Goal: Find specific page/section: Find specific page/section

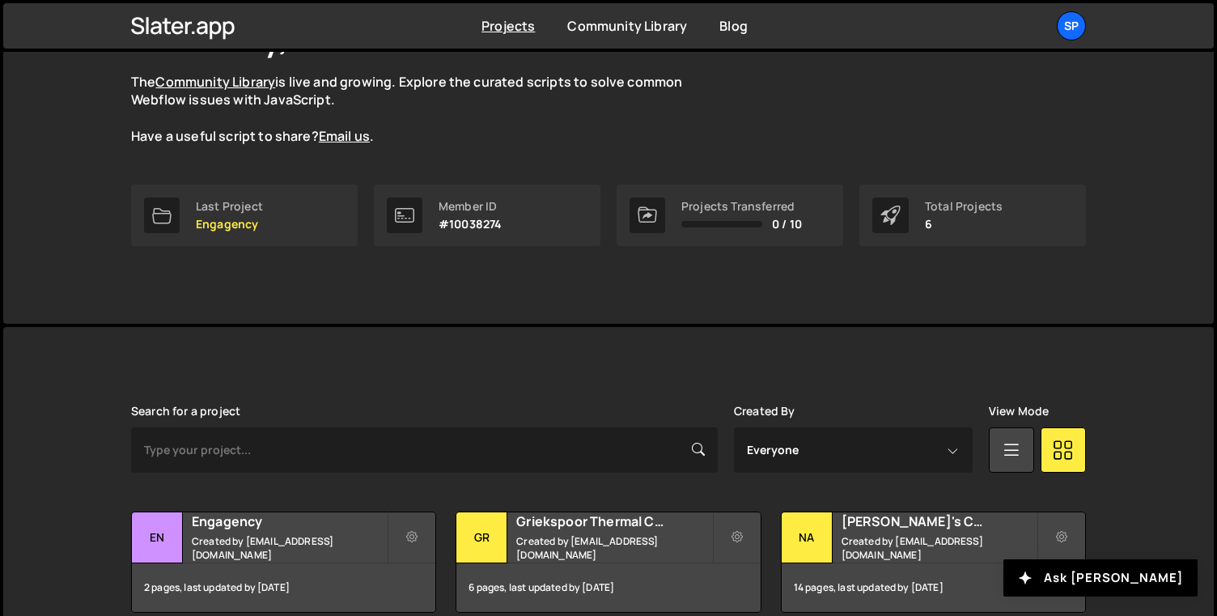
scroll to position [337, 0]
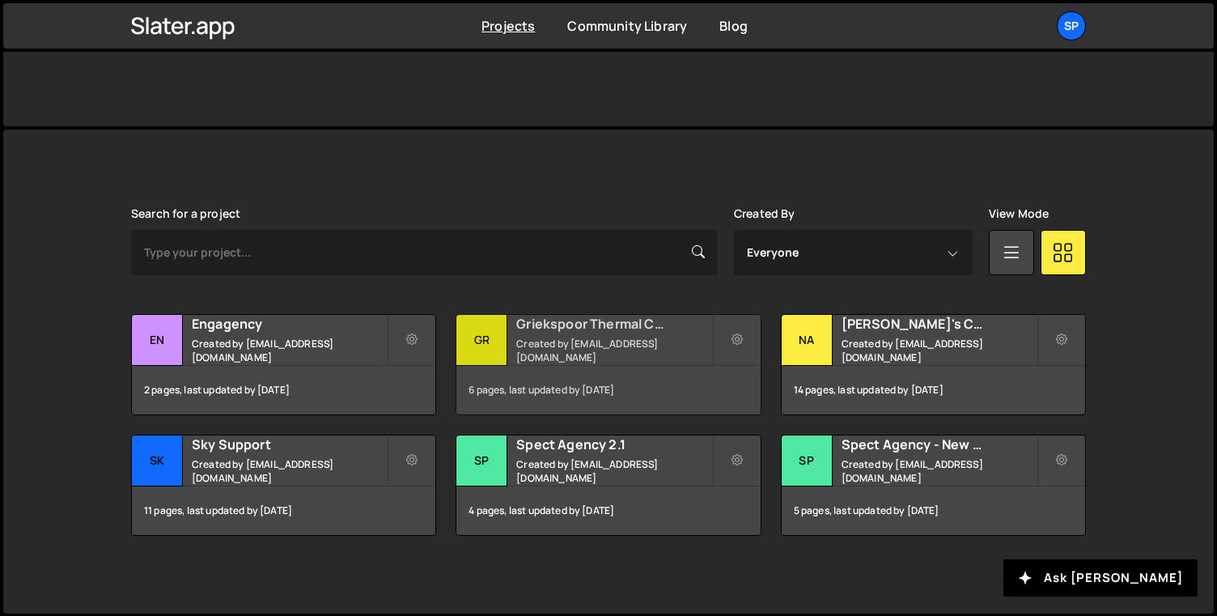
click at [614, 327] on h2 "Griekspoor Thermal Coatings" at bounding box center [613, 324] width 195 height 18
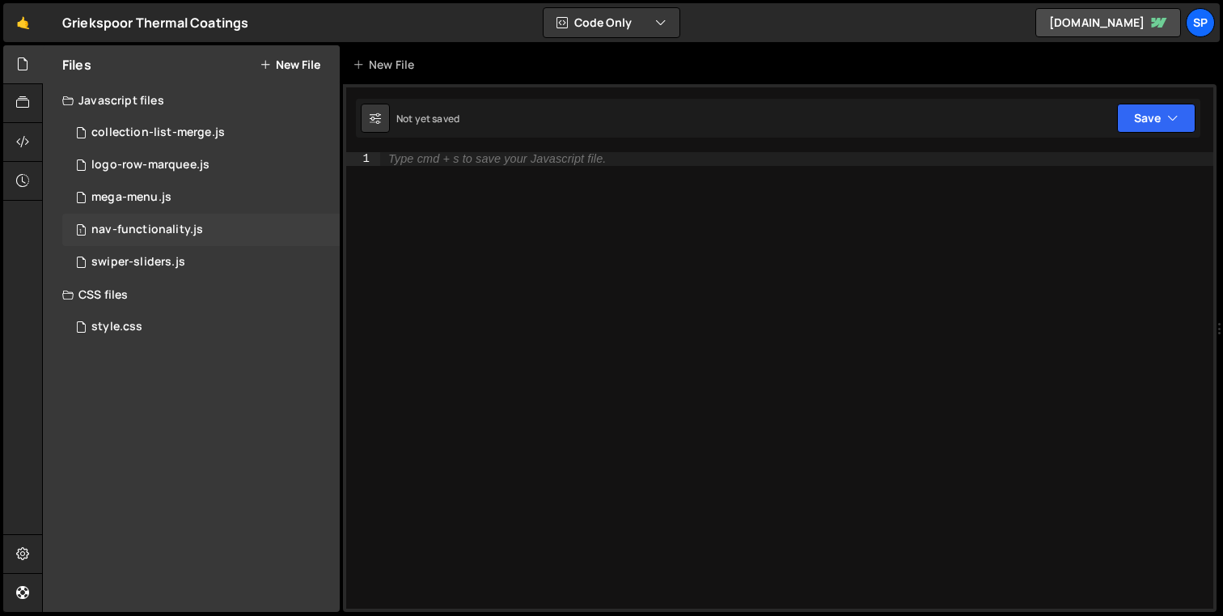
click at [182, 217] on div "1 nav-functionality.js 0" at bounding box center [200, 230] width 277 height 32
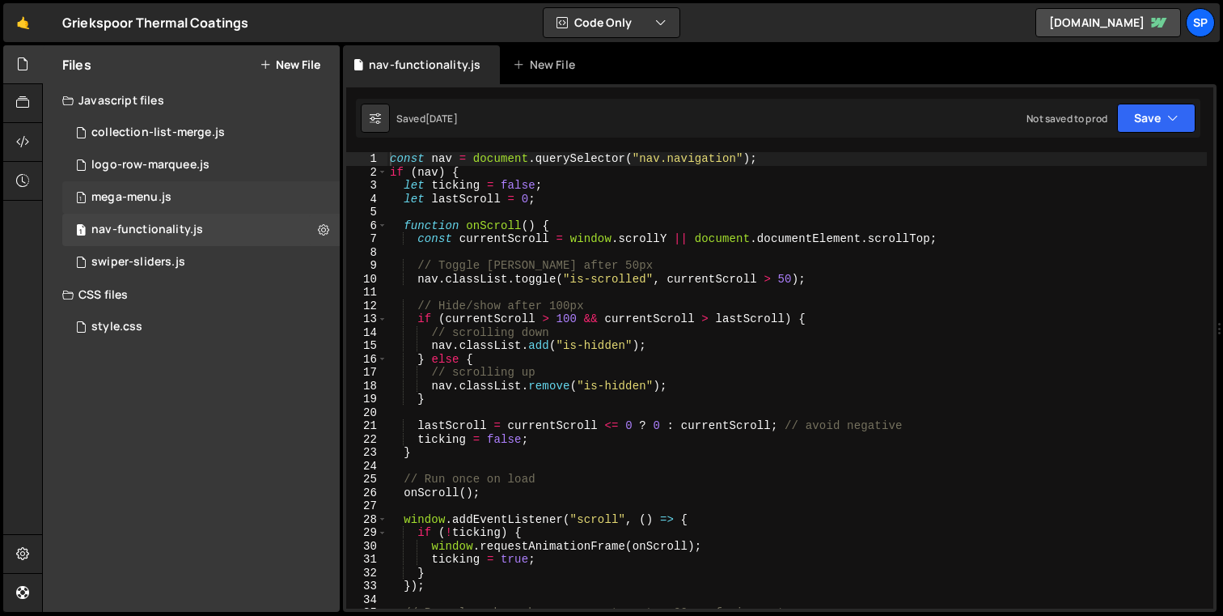
click at [179, 199] on div "1 mega-menu.js 0" at bounding box center [200, 197] width 277 height 32
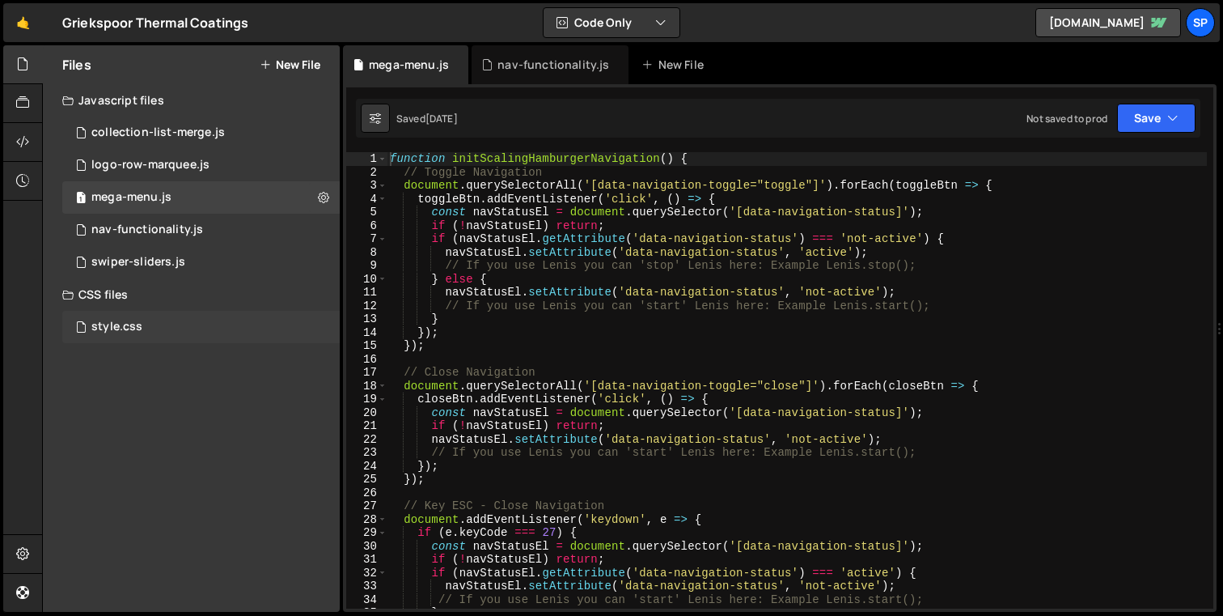
click at [156, 316] on div "style.css 0" at bounding box center [200, 327] width 277 height 32
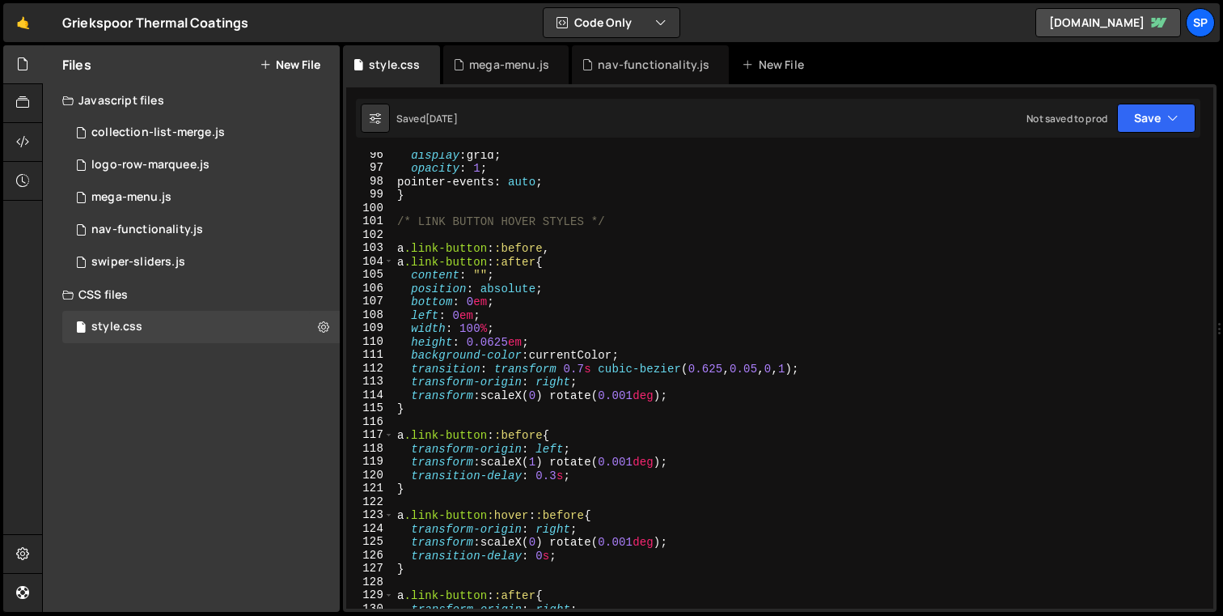
scroll to position [1257, 0]
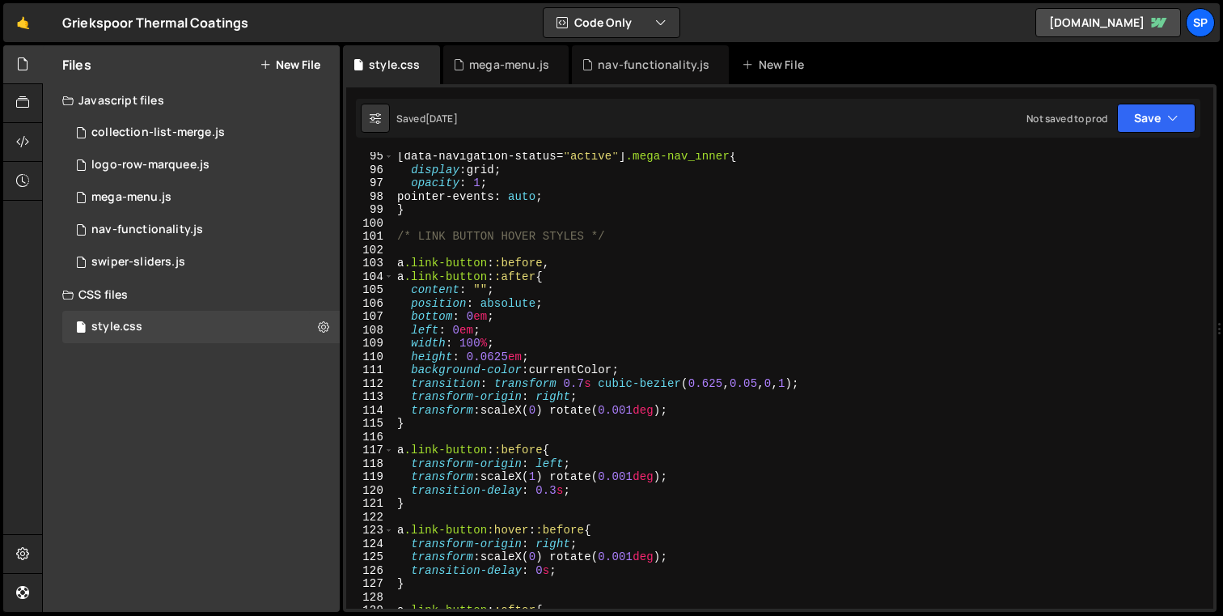
type textarea "a.link-button::before,"
click at [485, 263] on div "[ data-navigation-status = " active " ] .mega-nav_inner { display : grid ; opac…" at bounding box center [800, 391] width 813 height 483
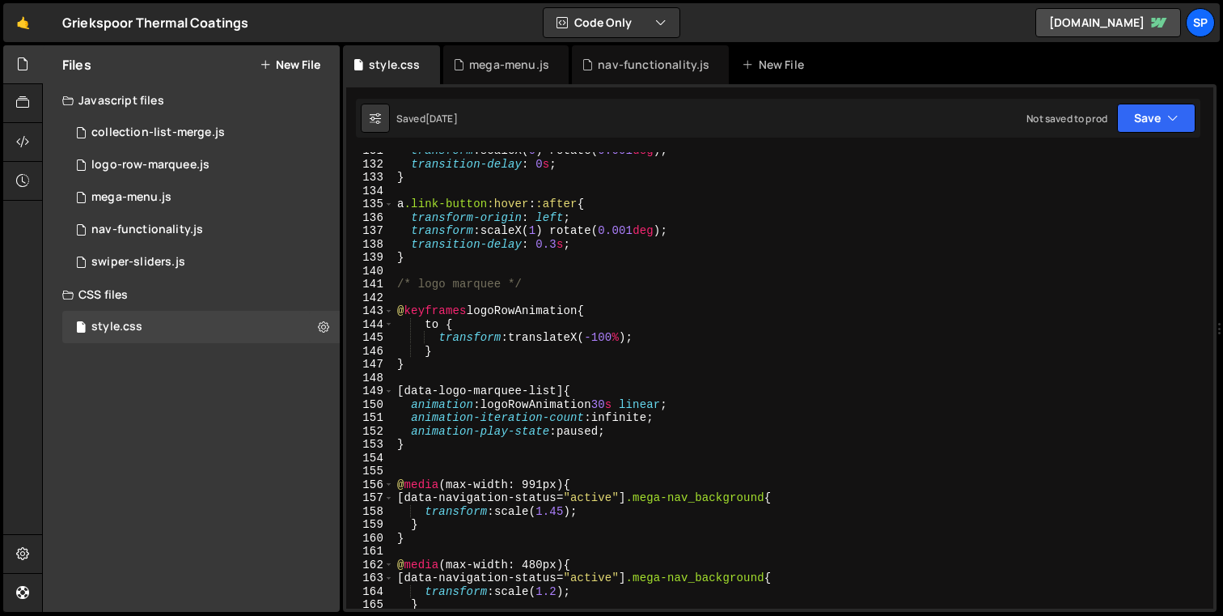
scroll to position [1743, 0]
